Goal: Transaction & Acquisition: Purchase product/service

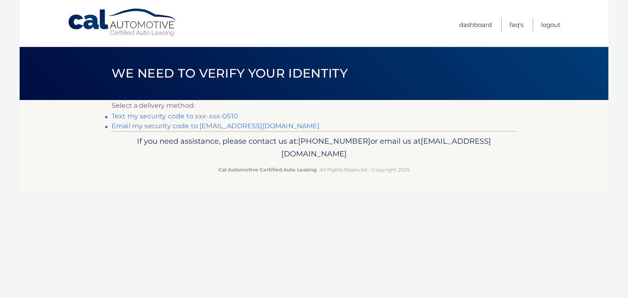
click at [177, 117] on link "Text my security code to xxx-xxx-0510" at bounding box center [175, 116] width 126 height 8
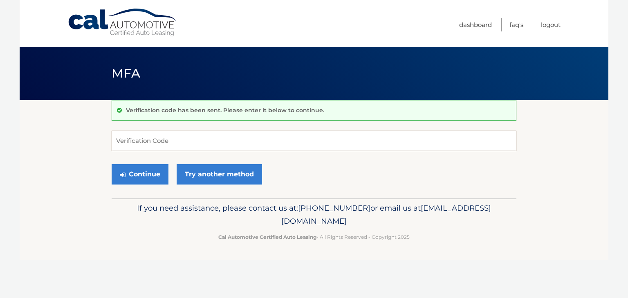
click at [160, 138] on input "Verification Code" at bounding box center [314, 141] width 405 height 20
click at [161, 138] on input "Verification Code" at bounding box center [314, 141] width 405 height 20
type input "763897"
click at [146, 171] on button "Continue" at bounding box center [140, 174] width 57 height 20
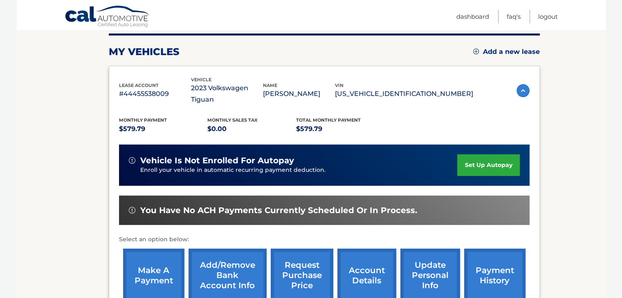
scroll to position [123, 0]
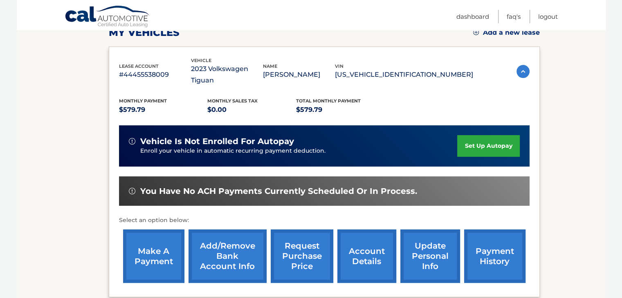
click at [356, 244] on link "account details" at bounding box center [366, 257] width 59 height 54
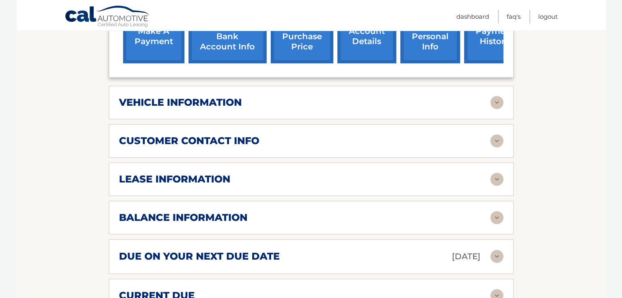
scroll to position [368, 0]
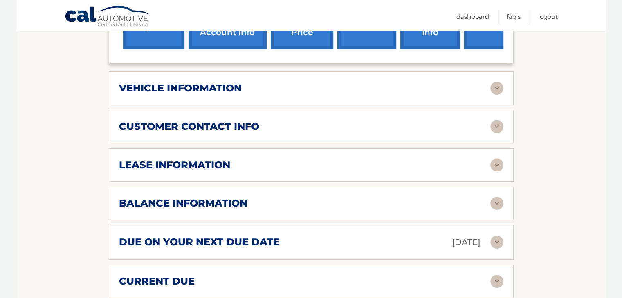
click at [493, 202] on img at bounding box center [496, 203] width 13 height 13
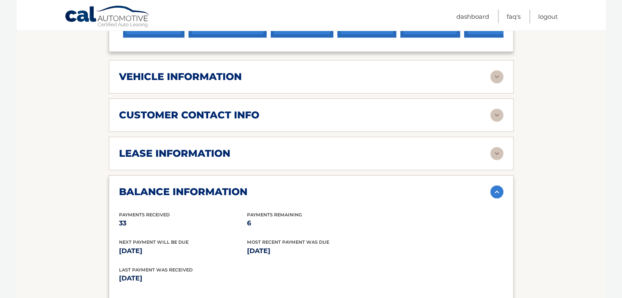
scroll to position [334, 0]
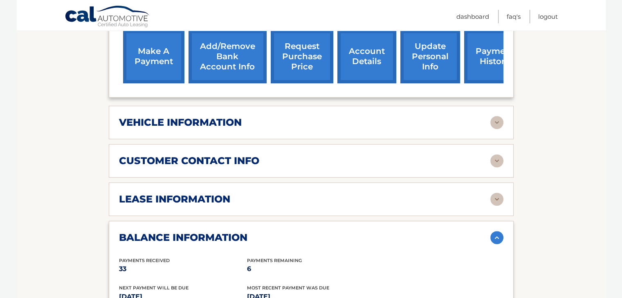
click at [498, 198] on img at bounding box center [496, 199] width 13 height 13
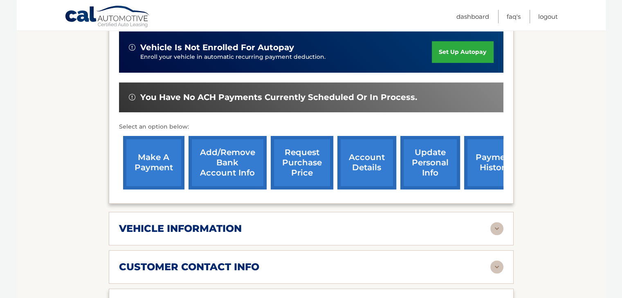
scroll to position [211, 0]
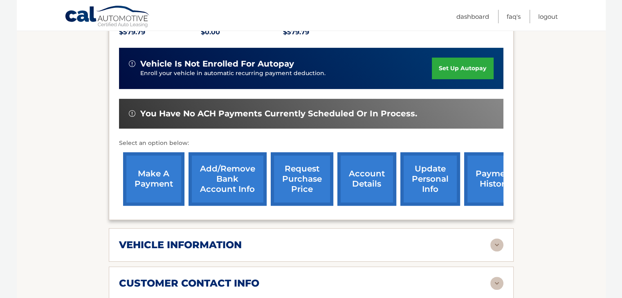
click at [161, 172] on link "make a payment" at bounding box center [153, 180] width 61 height 54
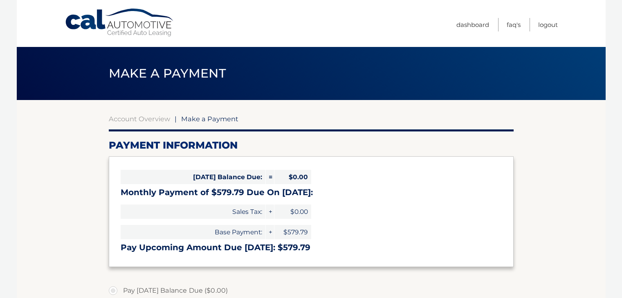
select select "ZWYxODIxMWYtMGFiMC00YmE3LWEwOTktZDEzMTUzY2ViZWIw"
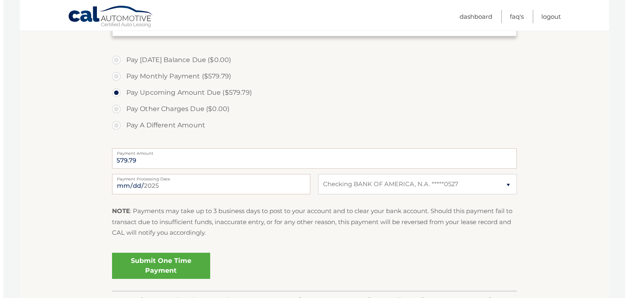
scroll to position [245, 0]
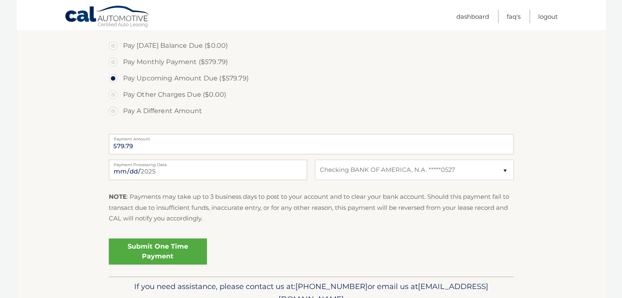
click at [159, 248] on link "Submit One Time Payment" at bounding box center [158, 252] width 98 height 26
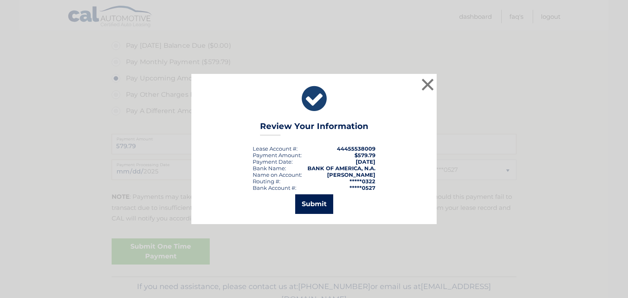
click at [317, 205] on button "Submit" at bounding box center [314, 205] width 38 height 20
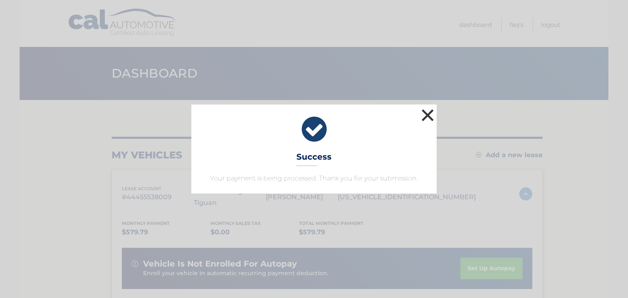
click at [427, 113] on button "×" at bounding box center [428, 115] width 16 height 16
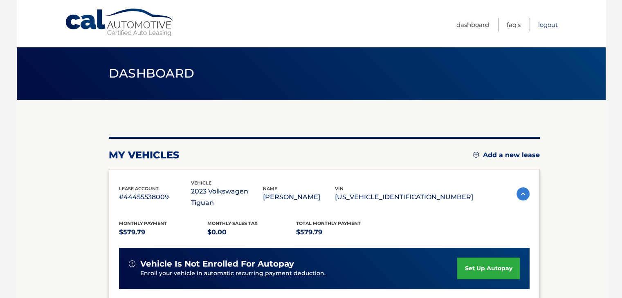
click at [550, 24] on link "Logout" at bounding box center [548, 24] width 20 height 13
